Goal: Task Accomplishment & Management: Manage account settings

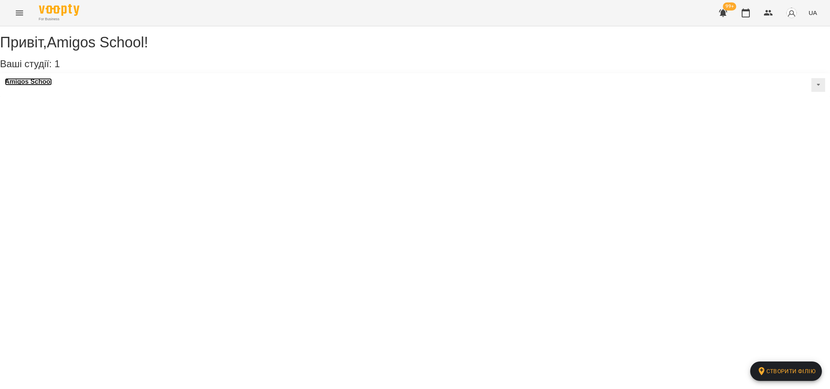
click at [34, 85] on h3 "Amigos School" at bounding box center [28, 81] width 47 height 7
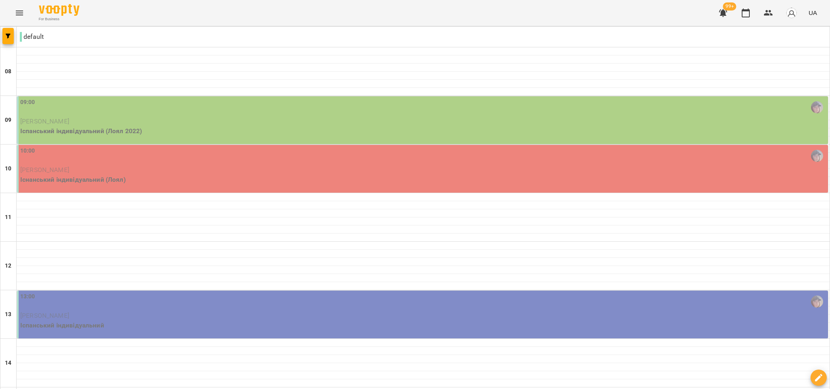
scroll to position [49, 0]
click at [699, 292] on div "13:00" at bounding box center [423, 301] width 806 height 19
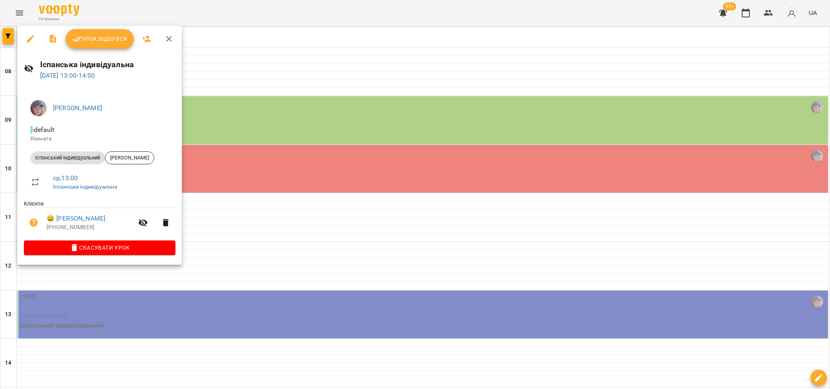
click at [54, 81] on div "Іспанська індивідуальна [DATE] 13:00 - 14:00" at bounding box center [99, 69] width 164 height 35
click at [54, 78] on link "[DATE] 13:00 - 14:00" at bounding box center [67, 76] width 55 height 8
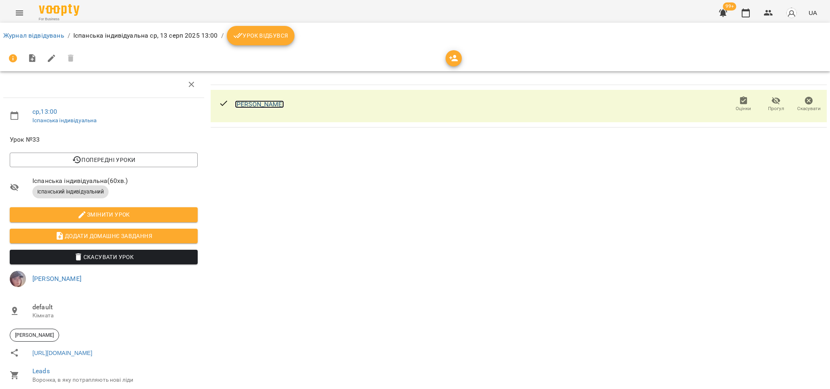
click at [247, 105] on link "[PERSON_NAME]" at bounding box center [259, 104] width 49 height 8
